Goal: Task Accomplishment & Management: Use online tool/utility

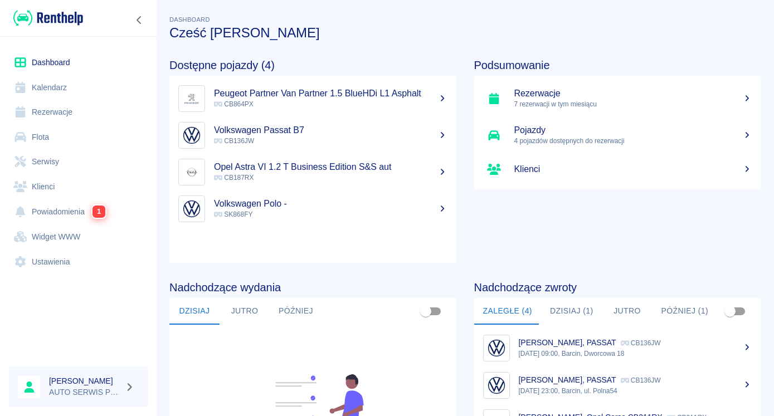
click at [570, 91] on h5 "Rezerwacje" at bounding box center [633, 93] width 238 height 11
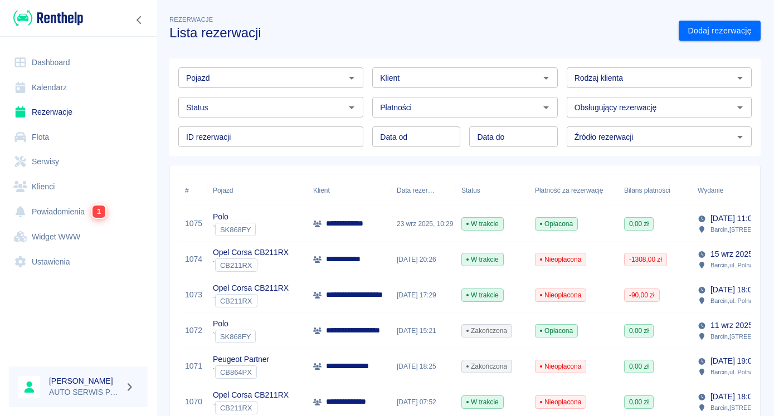
click at [433, 225] on div "23 wrz 2025, 10:29" at bounding box center [423, 224] width 65 height 36
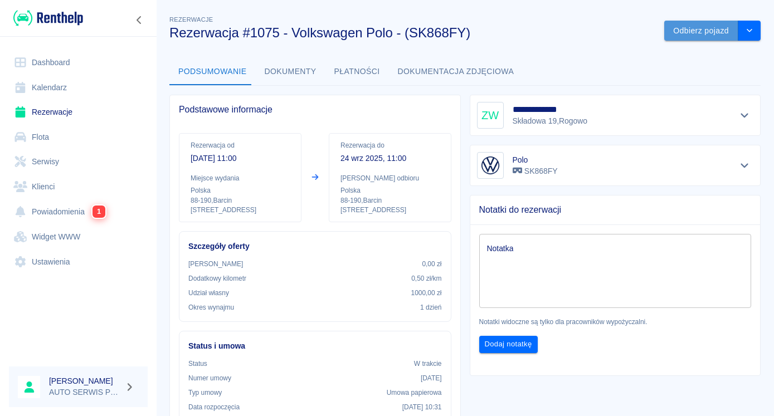
click at [690, 34] on button "Odbierz pojazd" at bounding box center [701, 31] width 74 height 21
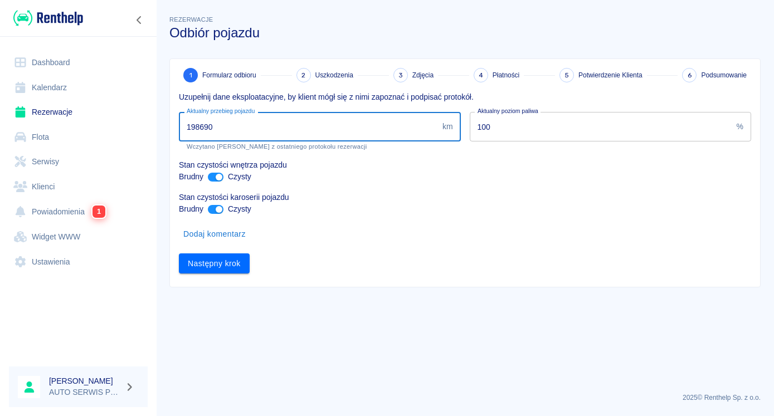
drag, startPoint x: 218, startPoint y: 126, endPoint x: 198, endPoint y: 132, distance: 21.4
click at [198, 132] on input "198690" at bounding box center [308, 127] width 259 height 30
type input "199098"
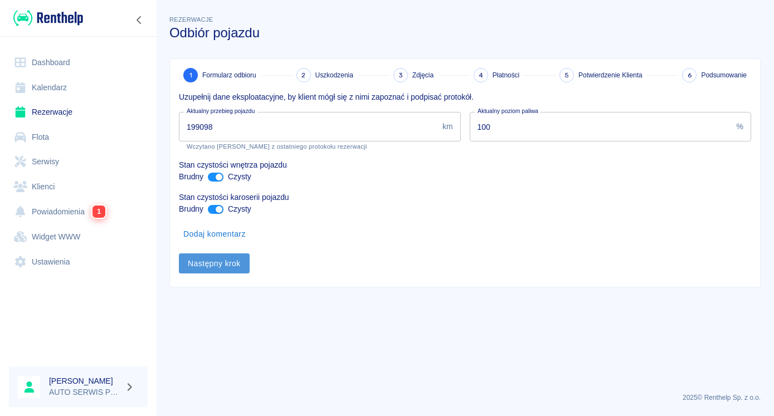
click at [237, 265] on button "Następny krok" at bounding box center [214, 264] width 71 height 21
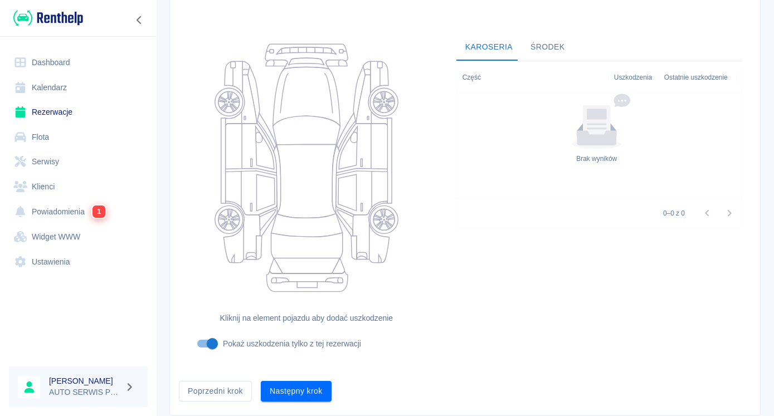
scroll to position [116, 0]
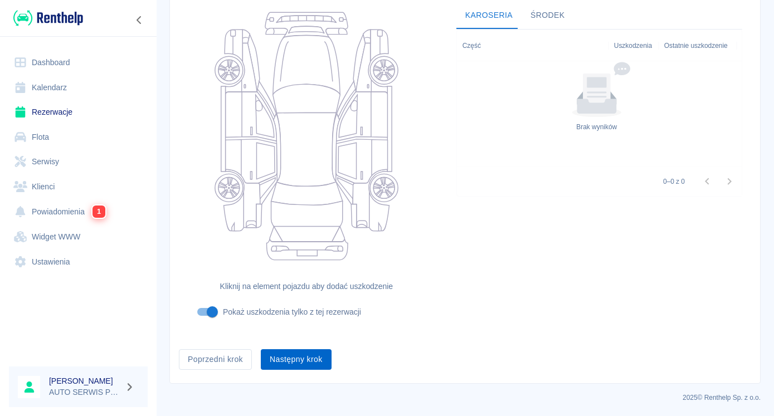
click at [319, 362] on button "Następny krok" at bounding box center [296, 359] width 71 height 21
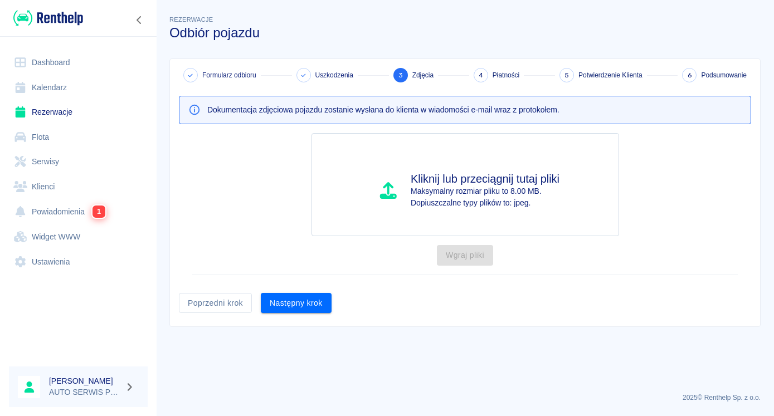
scroll to position [0, 0]
click at [315, 309] on button "Następny krok" at bounding box center [296, 303] width 71 height 21
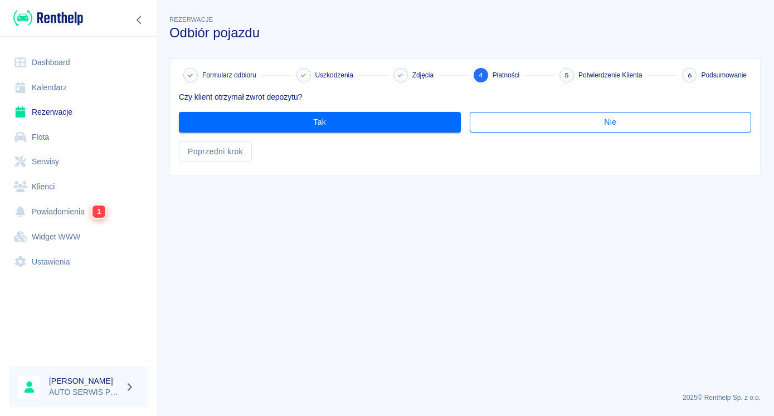
click at [616, 119] on button "Nie" at bounding box center [611, 122] width 282 height 21
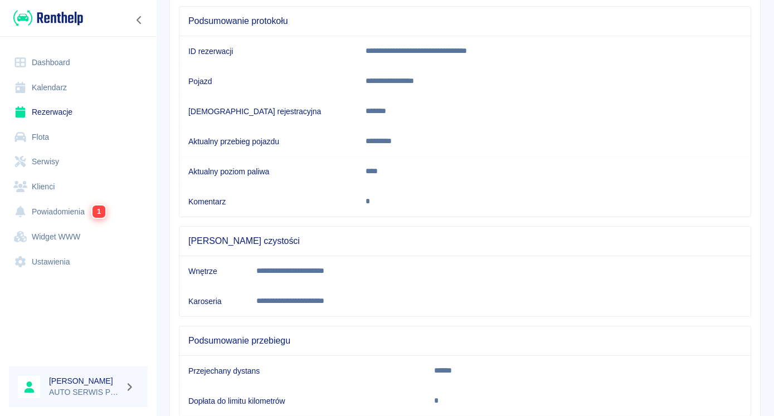
scroll to position [171, 0]
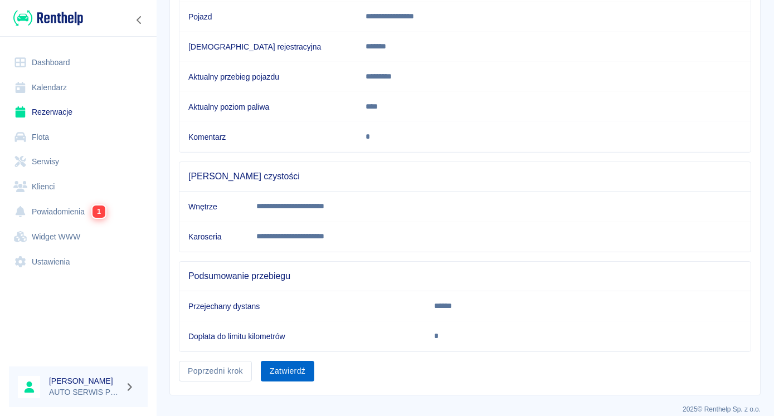
click at [298, 371] on button "Zatwierdź" at bounding box center [288, 371] width 54 height 21
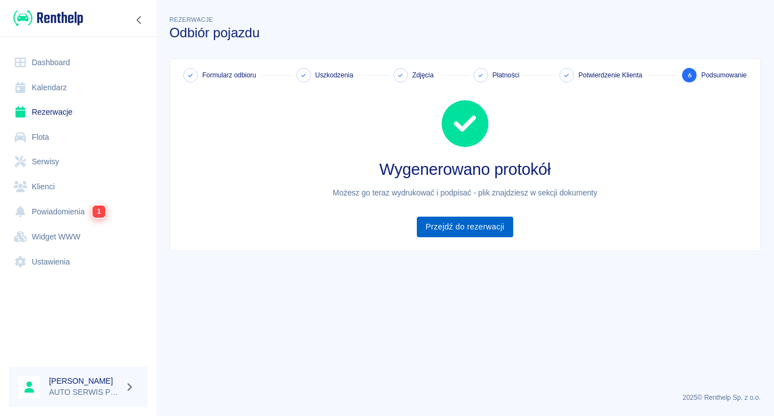
click at [484, 226] on link "Przejdź do rezerwacji" at bounding box center [465, 227] width 96 height 21
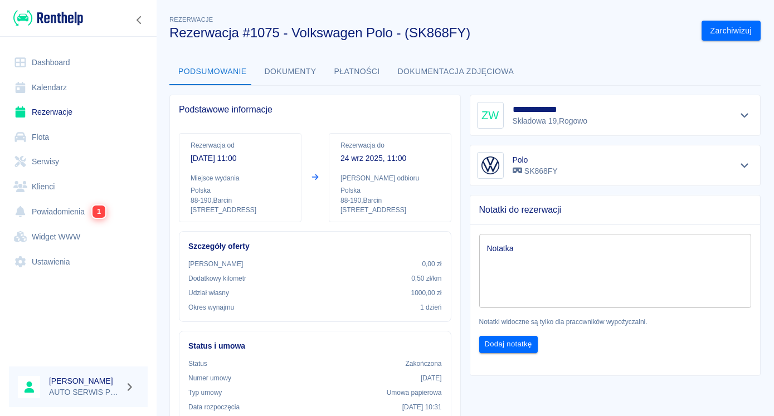
click at [77, 17] on img at bounding box center [48, 18] width 70 height 18
